Goal: Information Seeking & Learning: Learn about a topic

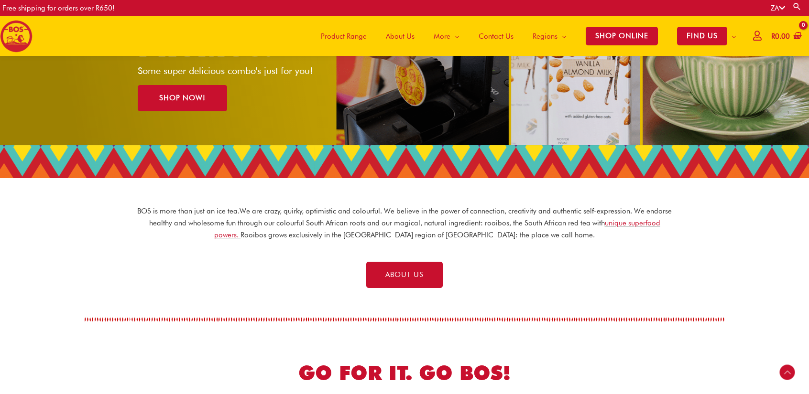
scroll to position [159, 0]
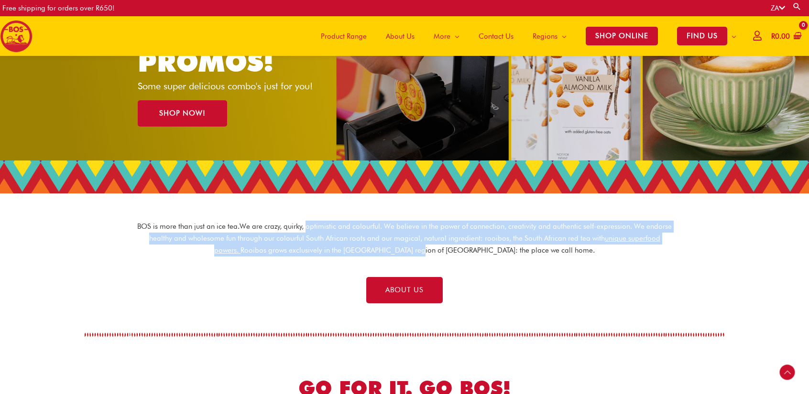
drag, startPoint x: 311, startPoint y: 230, endPoint x: 445, endPoint y: 248, distance: 135.6
click at [445, 248] on p "BOS is more than just an ice tea. We are crazy, quirky, optimistic and colourfu…" at bounding box center [405, 238] width 536 height 35
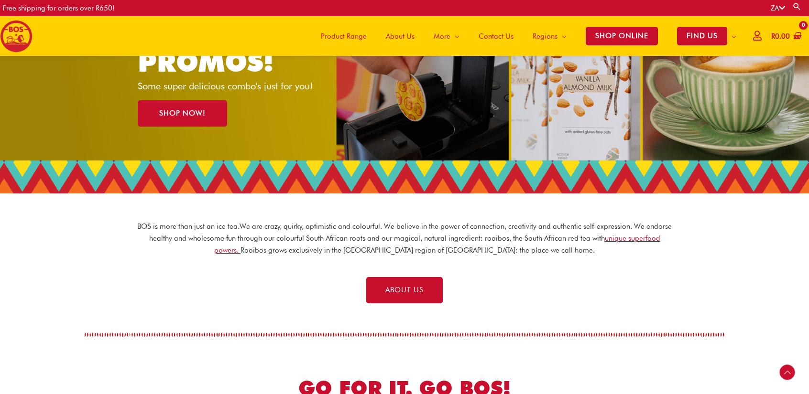
click at [618, 297] on div "ABOUT US" at bounding box center [404, 290] width 799 height 26
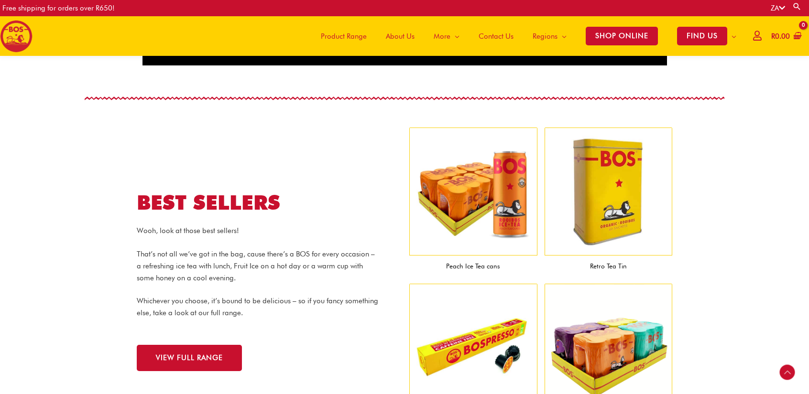
scroll to position [860, 0]
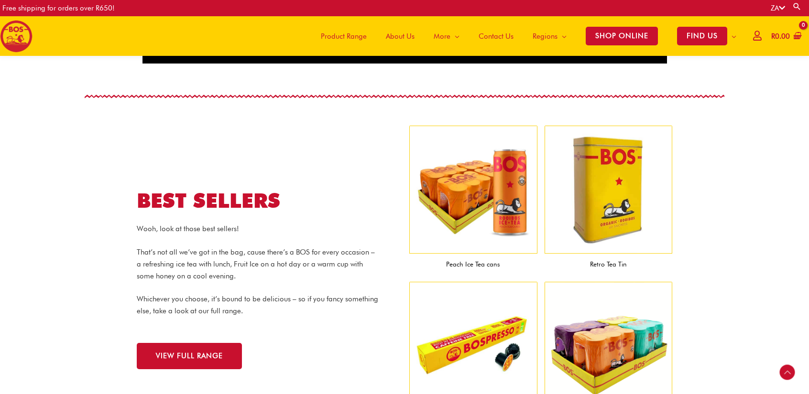
click at [465, 210] on img at bounding box center [473, 190] width 128 height 128
click at [593, 197] on img at bounding box center [609, 190] width 128 height 128
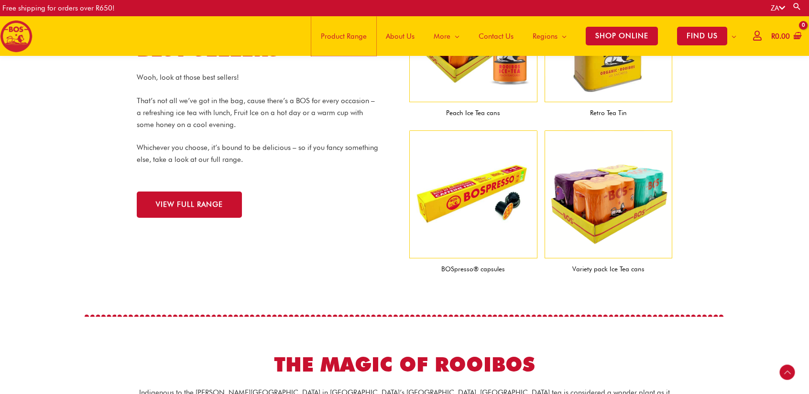
scroll to position [1012, 0]
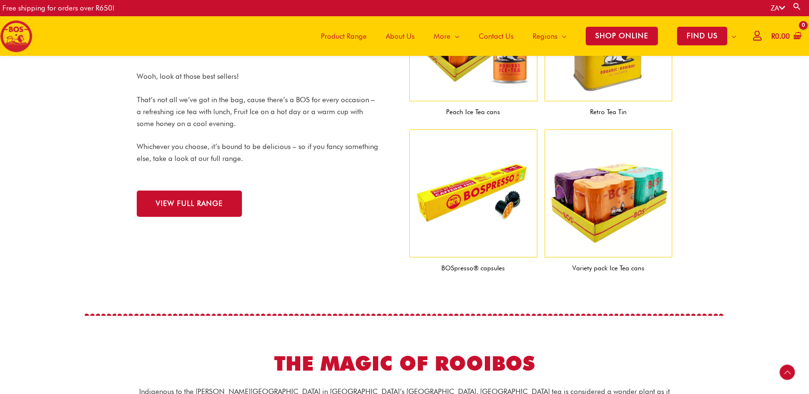
click at [454, 101] on figcaption "Peach Ice Tea cans" at bounding box center [473, 112] width 128 height 22
click at [471, 91] on img at bounding box center [473, 37] width 128 height 128
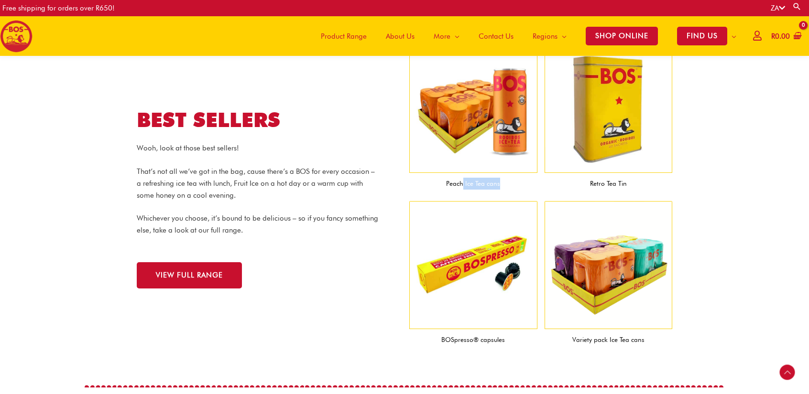
scroll to position [977, 0]
